Goal: Task Accomplishment & Management: Manage account settings

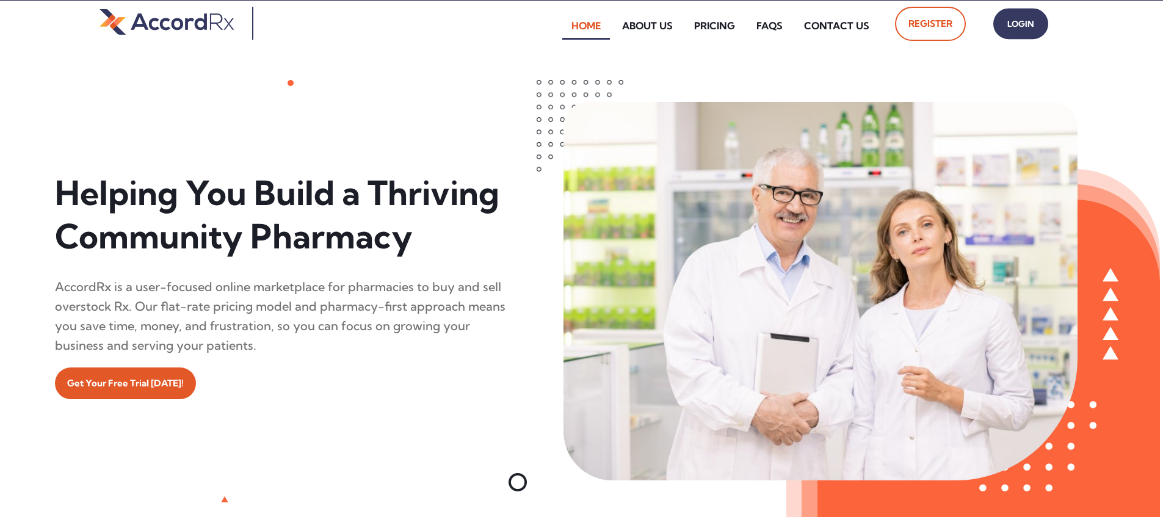
click at [558, 24] on span "Login" at bounding box center [1021, 24] width 31 height 18
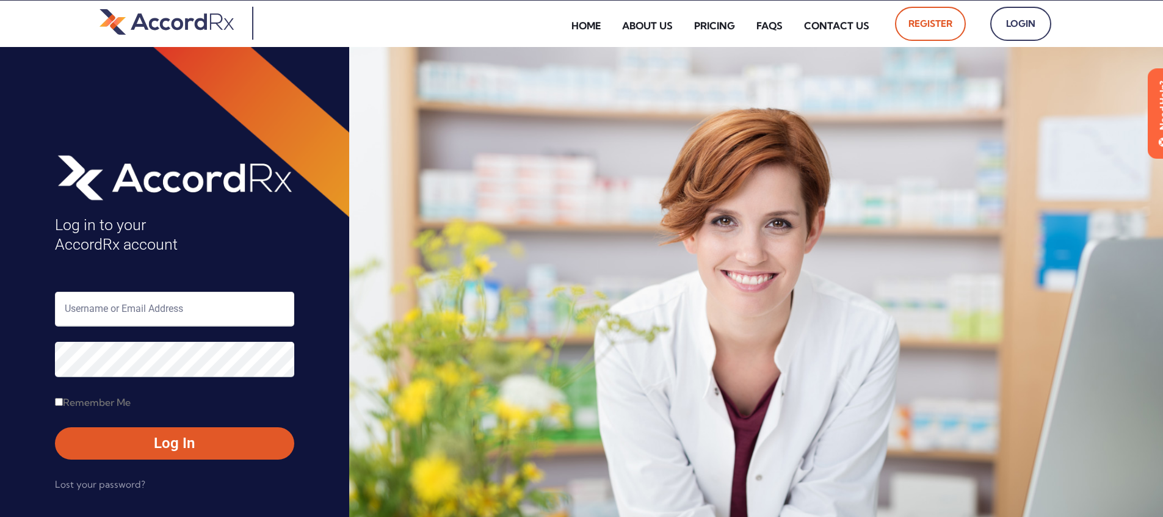
click at [119, 313] on input "text" at bounding box center [174, 309] width 239 height 35
type input "ARX-Erica"
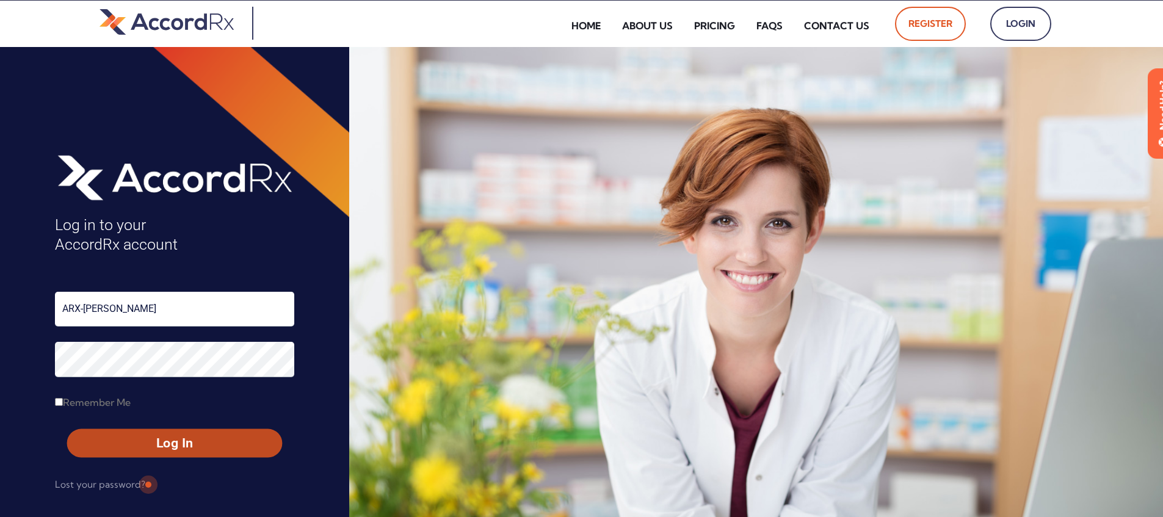
click at [147, 445] on span "Log In" at bounding box center [174, 444] width 193 height 18
